Goal: Task Accomplishment & Management: Use online tool/utility

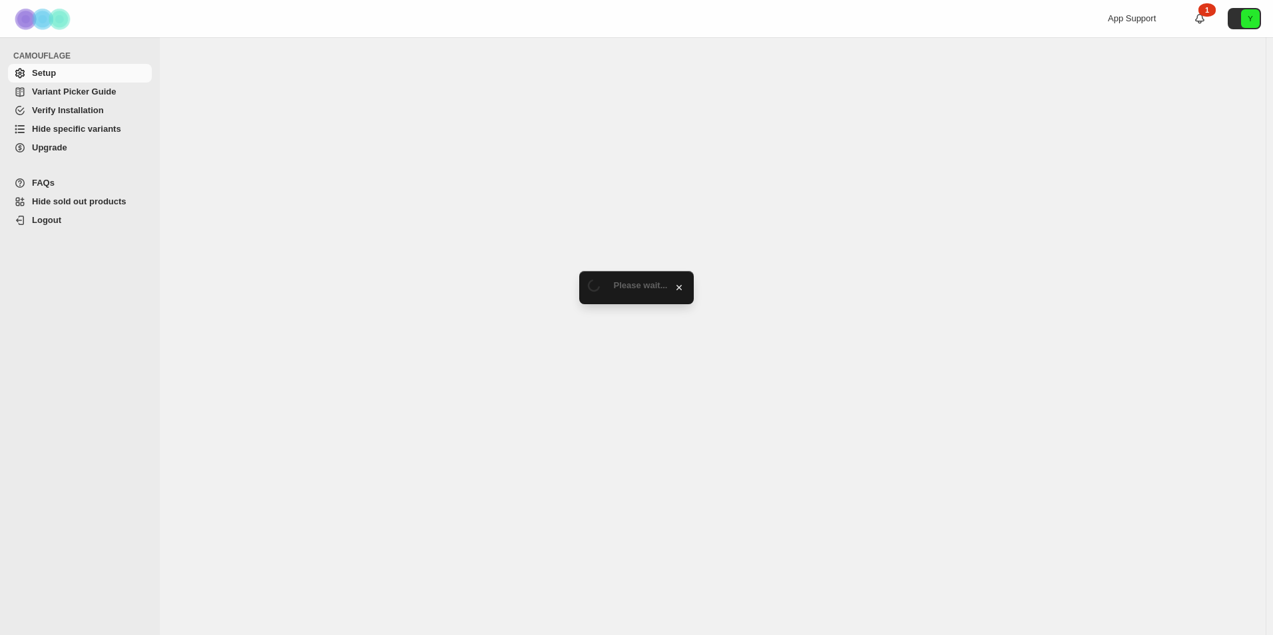
select select "******"
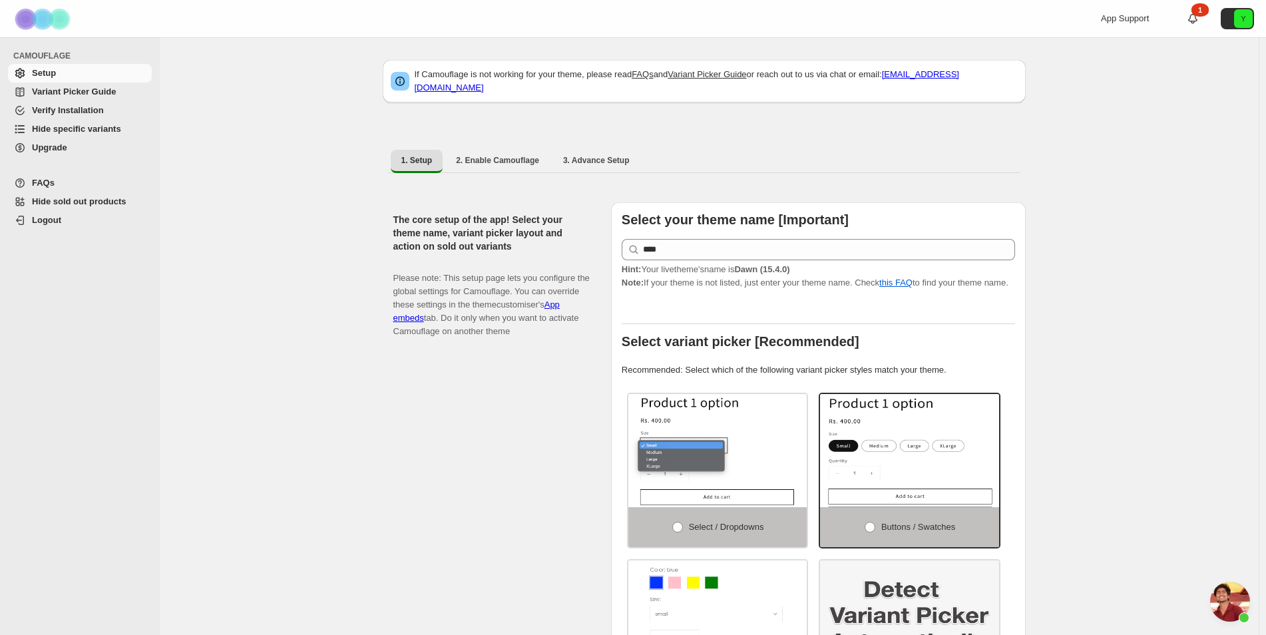
scroll to position [3095, 0]
click at [123, 129] on span "Hide specific variants" at bounding box center [90, 129] width 117 height 13
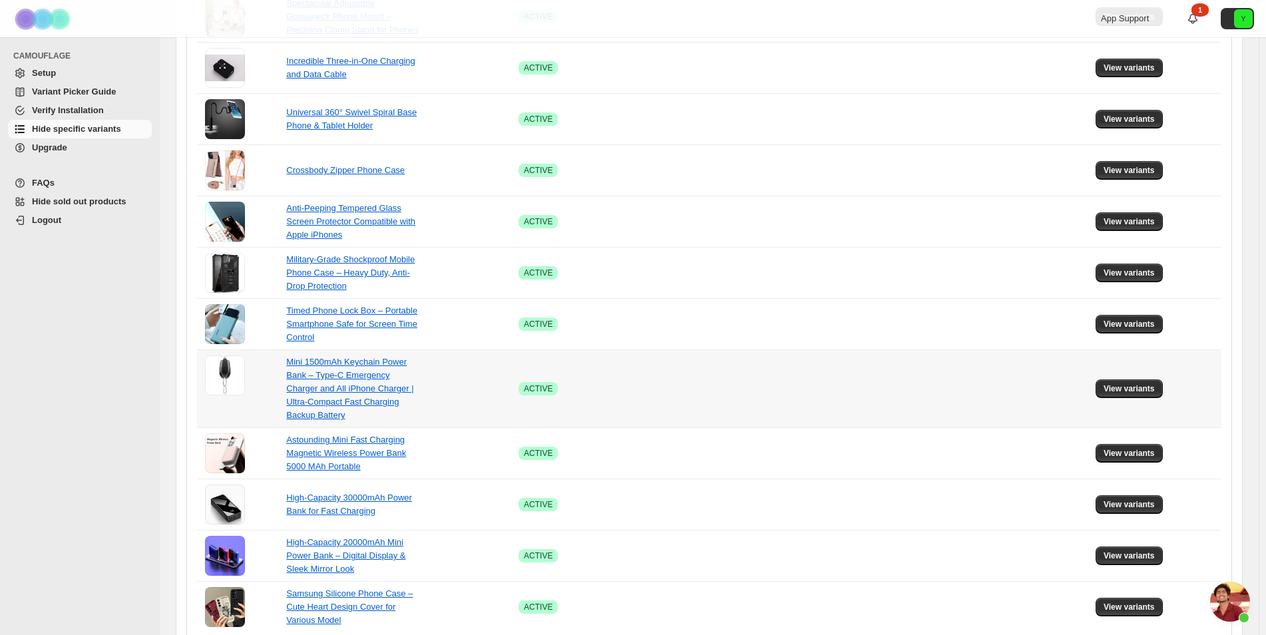
scroll to position [758, 0]
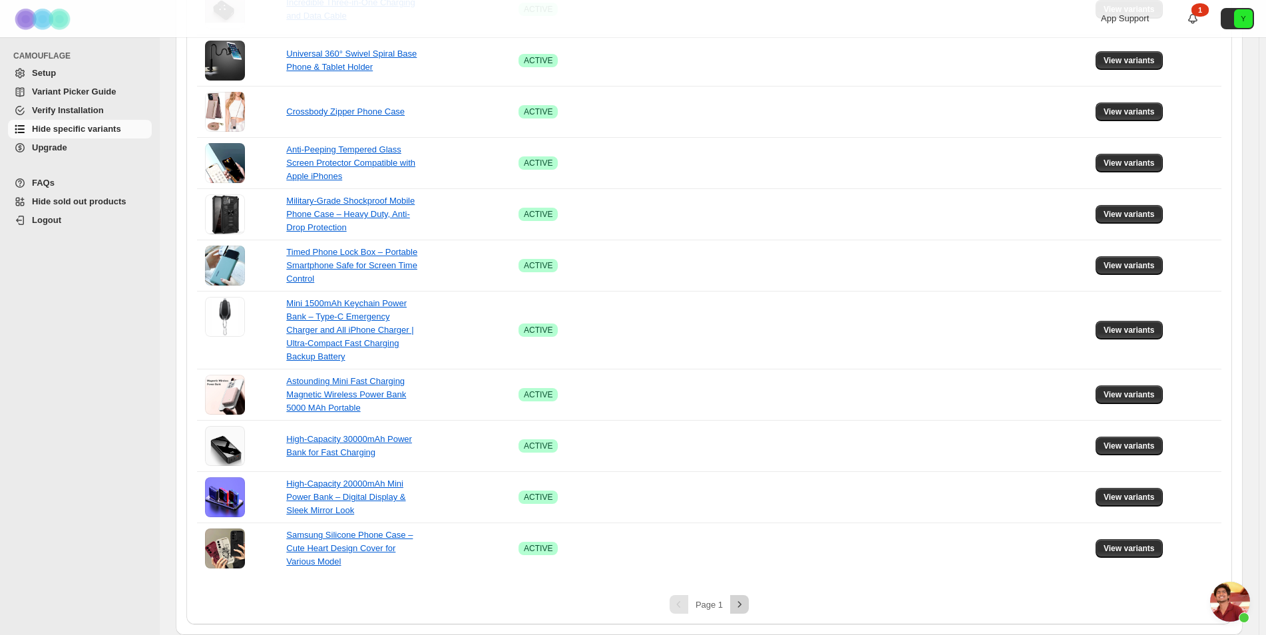
click at [742, 602] on icon "Next" at bounding box center [739, 604] width 13 height 13
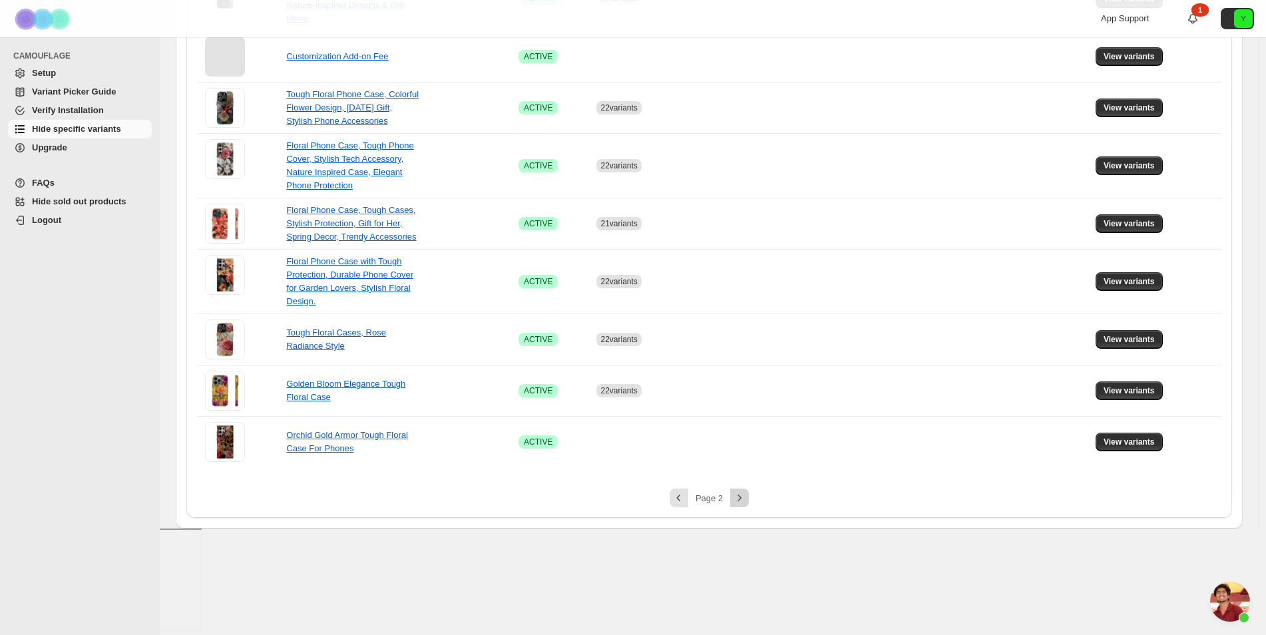
scroll to position [246, 0]
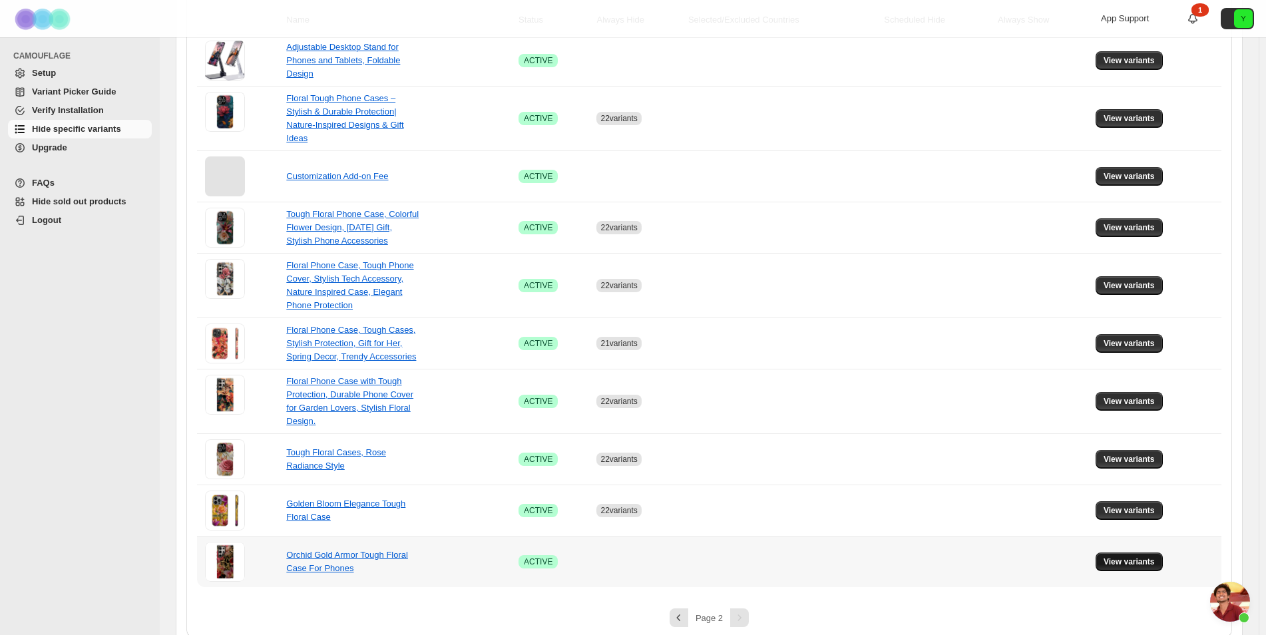
click at [1127, 557] on span "View variants" at bounding box center [1129, 562] width 51 height 11
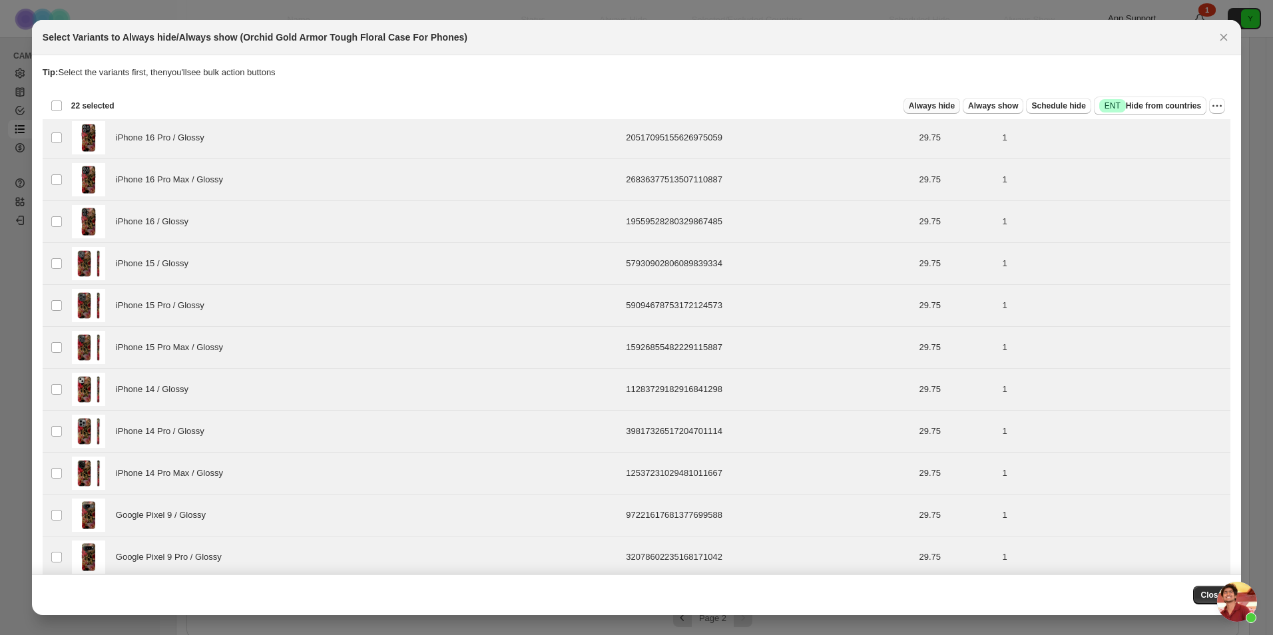
click at [932, 103] on span "Always hide" at bounding box center [932, 106] width 46 height 11
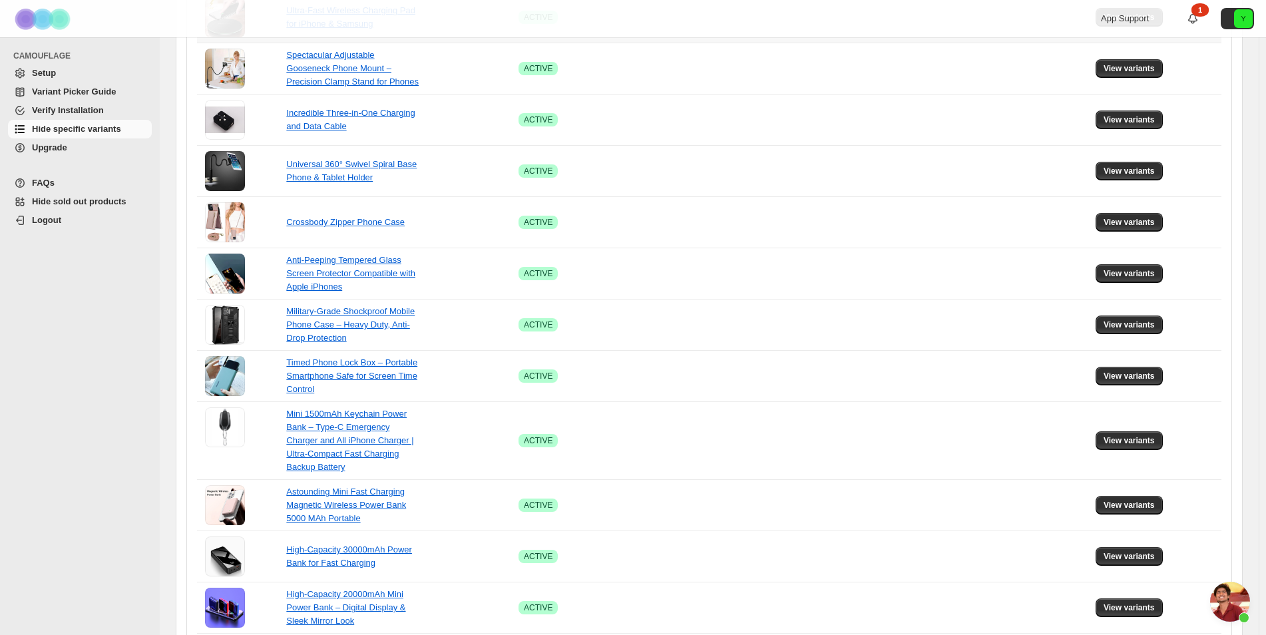
scroll to position [758, 0]
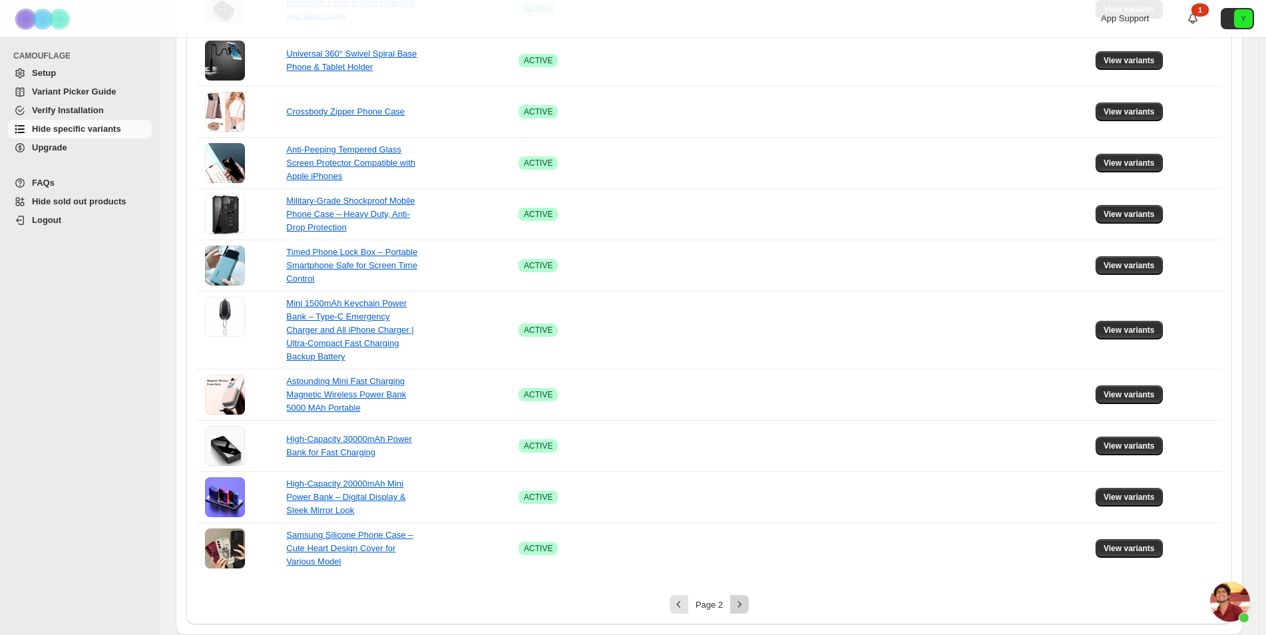
click at [741, 608] on icon "Next" at bounding box center [739, 604] width 13 height 13
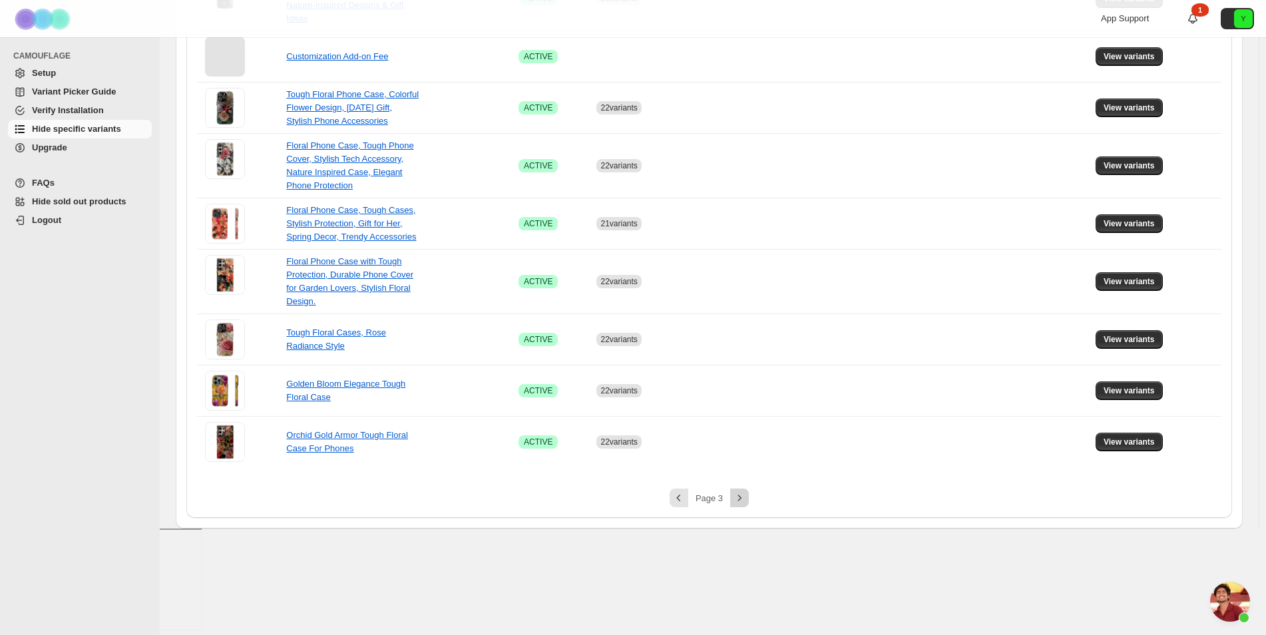
scroll to position [246, 0]
